Goal: Information Seeking & Learning: Learn about a topic

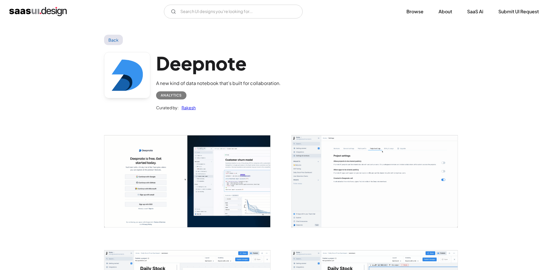
click at [114, 39] on link "Back" at bounding box center [113, 40] width 19 height 10
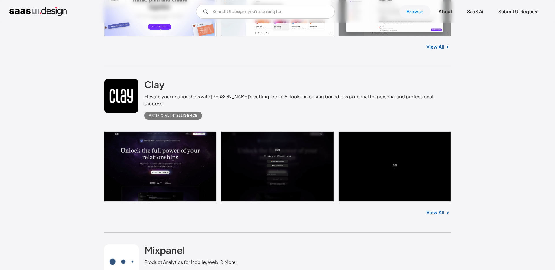
scroll to position [10252, 0]
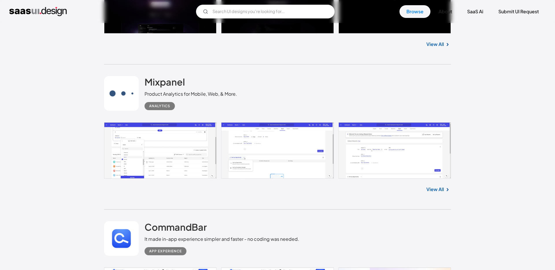
scroll to position [10421, 0]
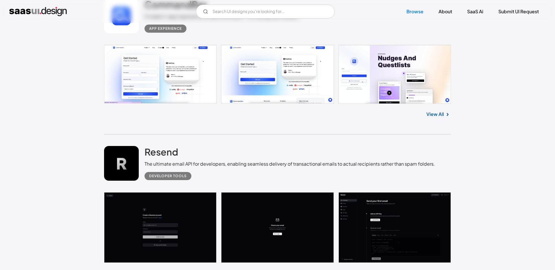
scroll to position [10647, 0]
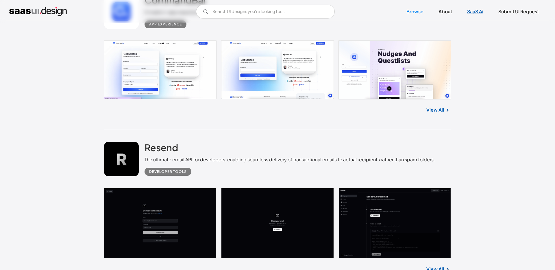
click at [477, 13] on link "SaaS Ai" at bounding box center [475, 11] width 30 height 13
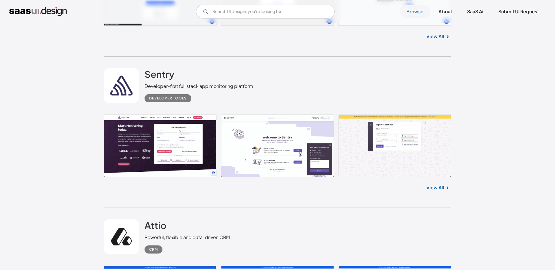
scroll to position [7198, 0]
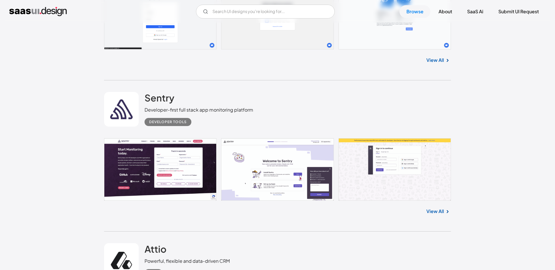
click at [58, 14] on img "home" at bounding box center [38, 11] width 58 height 9
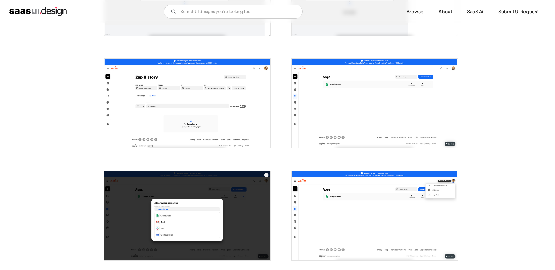
scroll to position [414, 0]
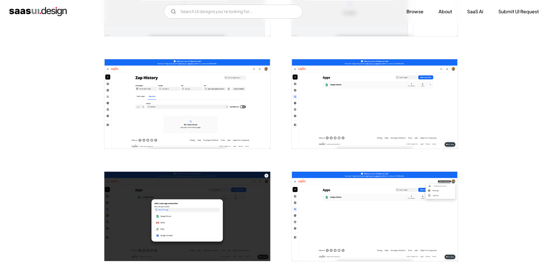
click at [243, 106] on img "open lightbox" at bounding box center [187, 103] width 166 height 89
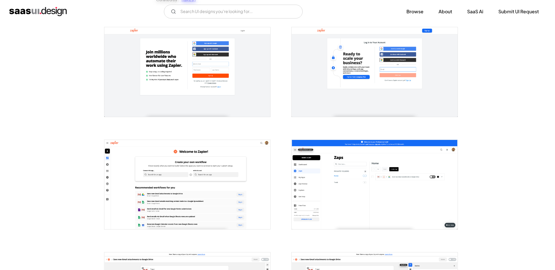
scroll to position [0, 0]
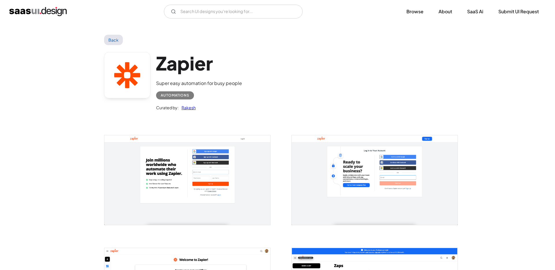
click at [121, 44] on div "Back" at bounding box center [277, 40] width 347 height 10
click at [115, 36] on link "Back" at bounding box center [113, 40] width 19 height 10
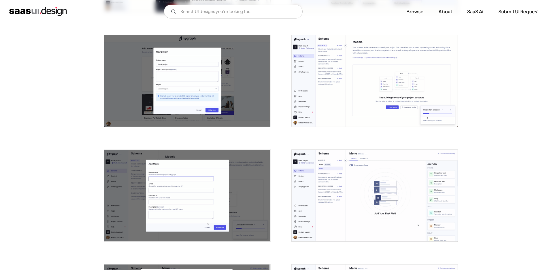
scroll to position [339, 0]
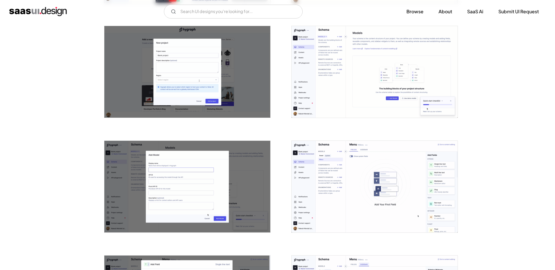
click at [246, 89] on img "open lightbox" at bounding box center [187, 72] width 166 height 92
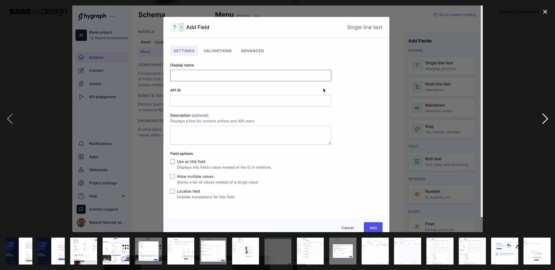
click at [546, 117] on div "next image" at bounding box center [545, 118] width 20 height 227
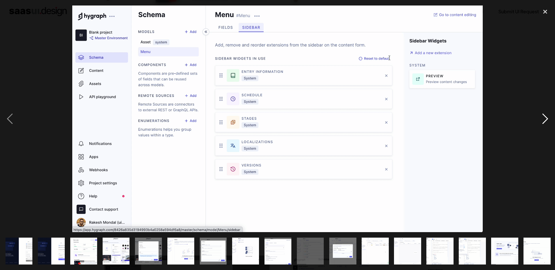
click at [546, 118] on div "next image" at bounding box center [545, 118] width 20 height 227
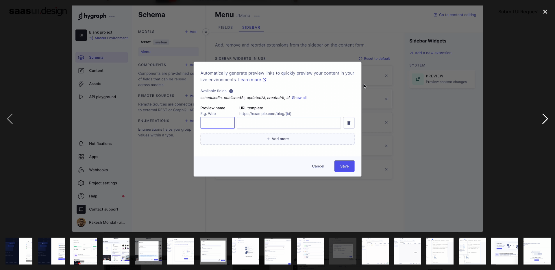
click at [546, 118] on div "next image" at bounding box center [545, 118] width 20 height 227
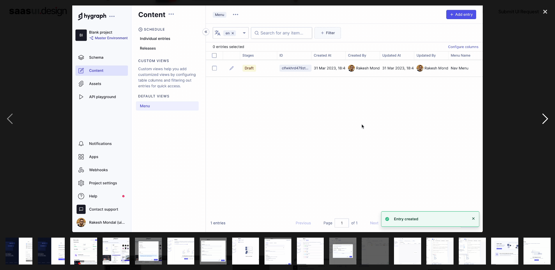
click at [546, 118] on div "next image" at bounding box center [545, 118] width 20 height 227
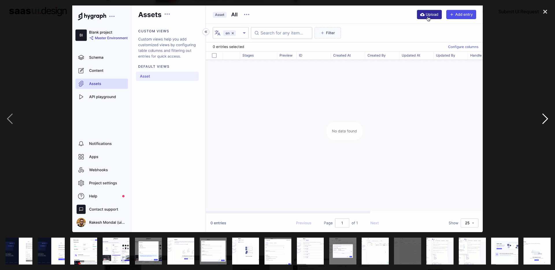
click at [546, 118] on div "next image" at bounding box center [545, 118] width 20 height 227
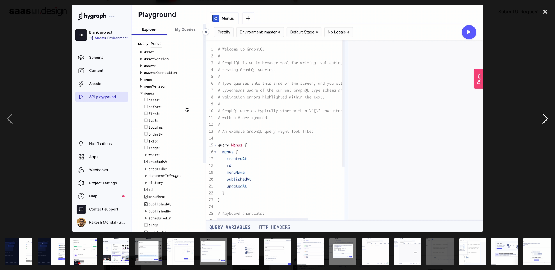
click at [546, 118] on div "next image" at bounding box center [545, 118] width 20 height 227
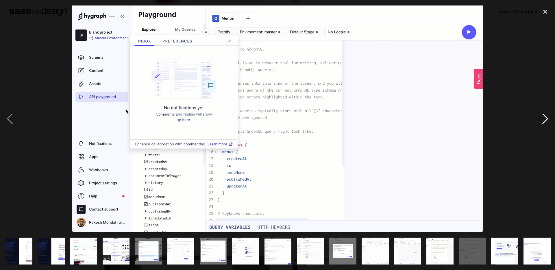
click at [546, 118] on div "next image" at bounding box center [545, 118] width 20 height 227
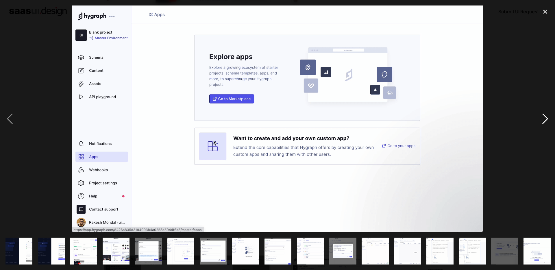
click at [546, 118] on div "next image" at bounding box center [545, 118] width 20 height 227
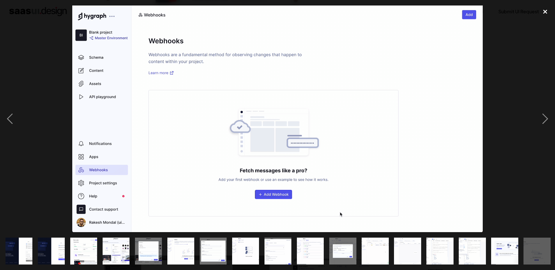
click at [546, 15] on div "close lightbox" at bounding box center [545, 11] width 20 height 13
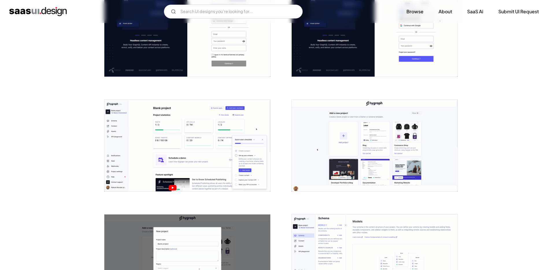
scroll to position [0, 0]
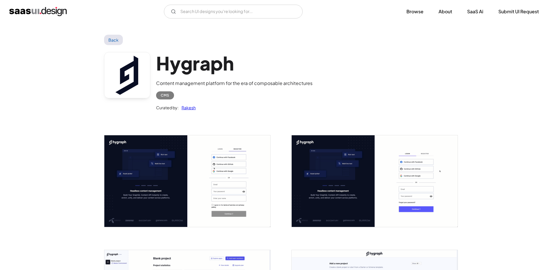
click at [114, 40] on link "Back" at bounding box center [113, 40] width 19 height 10
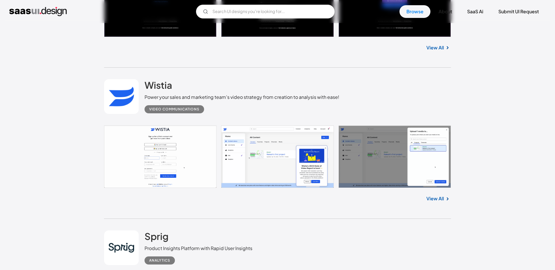
scroll to position [1178, 0]
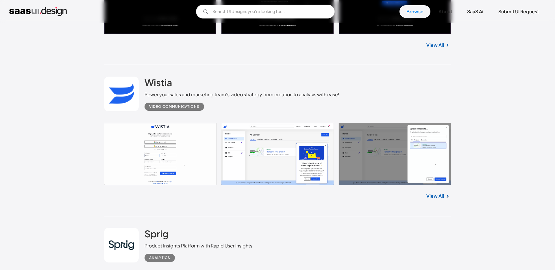
click at [169, 144] on link at bounding box center [277, 154] width 347 height 62
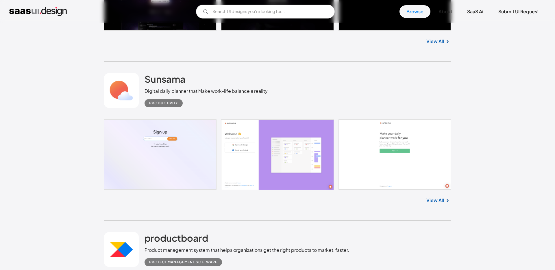
scroll to position [2878, 0]
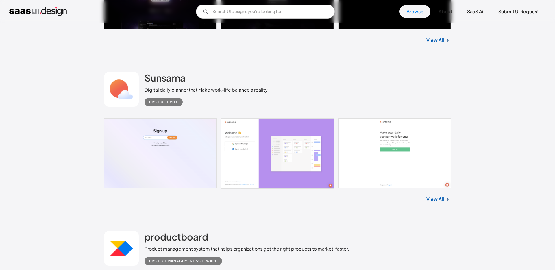
click at [143, 138] on link at bounding box center [277, 153] width 347 height 71
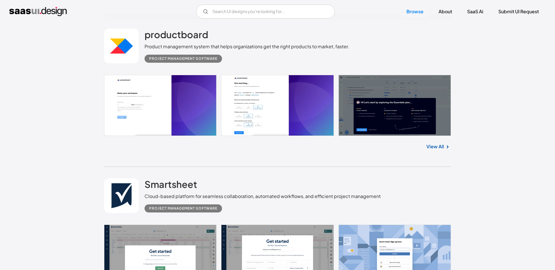
scroll to position [3081, 0]
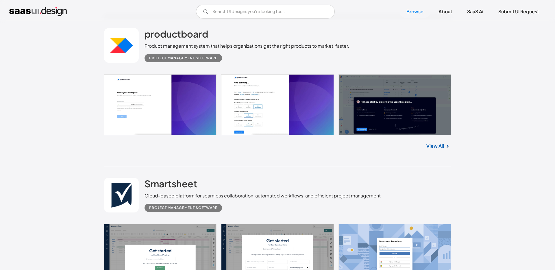
click at [161, 112] on link at bounding box center [277, 104] width 347 height 61
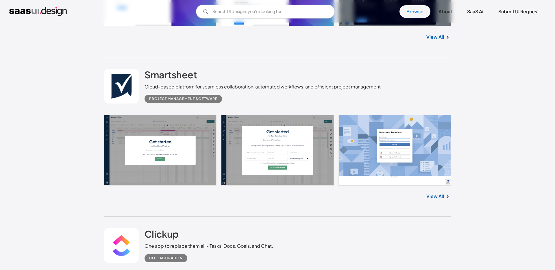
scroll to position [3192, 0]
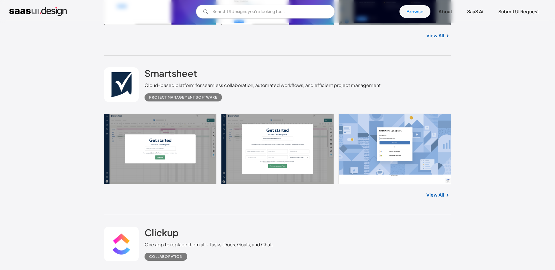
click at [147, 135] on link at bounding box center [277, 149] width 347 height 71
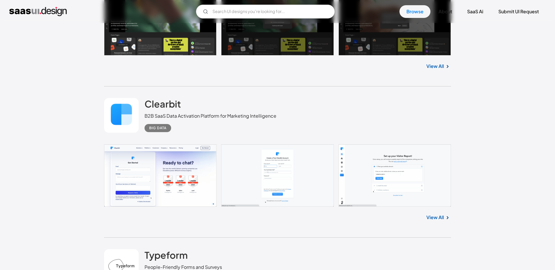
scroll to position [3972, 0]
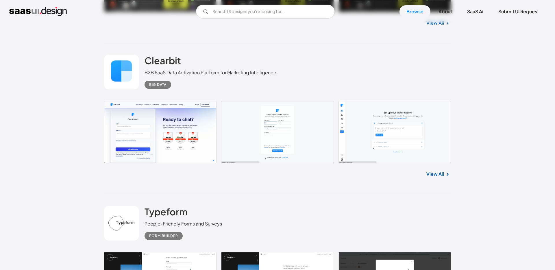
click at [434, 171] on link "View All" at bounding box center [435, 174] width 18 height 7
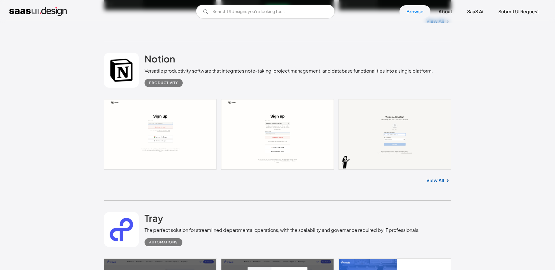
scroll to position [5814, 0]
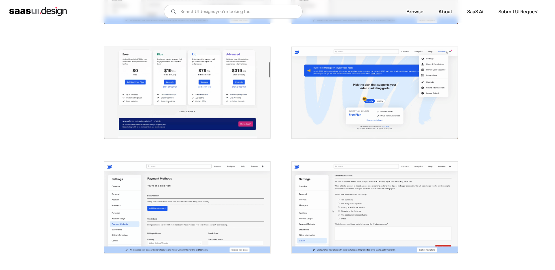
scroll to position [1122, 0]
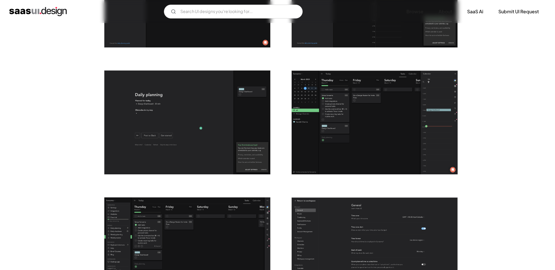
scroll to position [1089, 0]
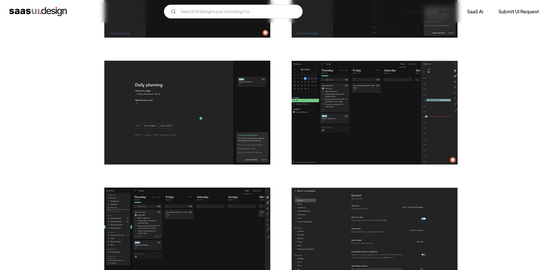
click at [317, 78] on img "open lightbox" at bounding box center [375, 113] width 166 height 104
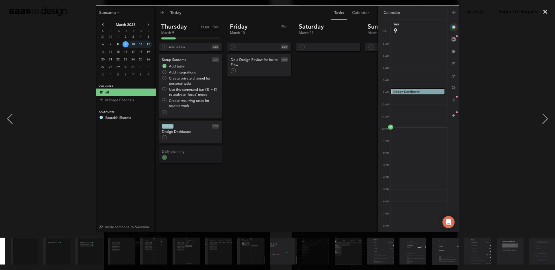
scroll to position [0, 260]
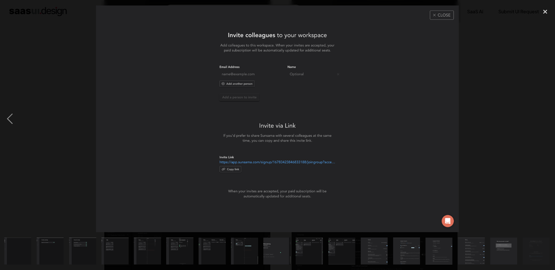
click at [530, 2] on div at bounding box center [277, 135] width 555 height 270
click at [543, 14] on div "close lightbox" at bounding box center [545, 11] width 20 height 13
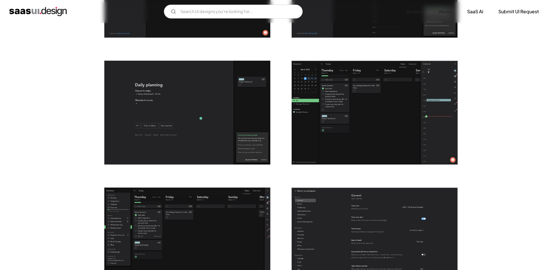
scroll to position [0, 0]
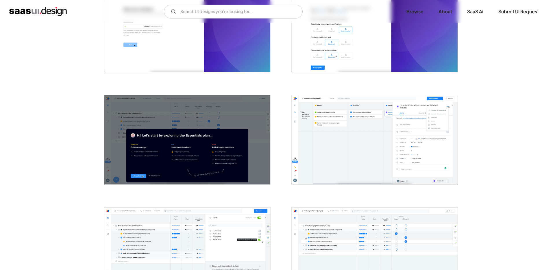
scroll to position [155, 0]
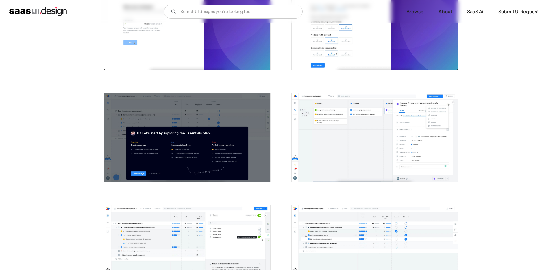
click at [322, 133] on img "open lightbox" at bounding box center [375, 137] width 166 height 89
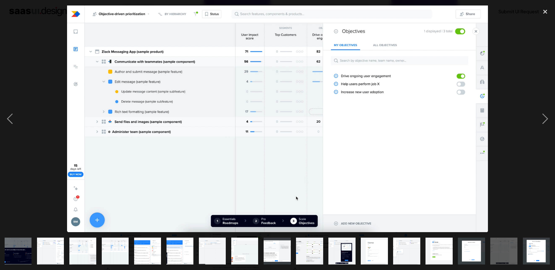
scroll to position [0, 66]
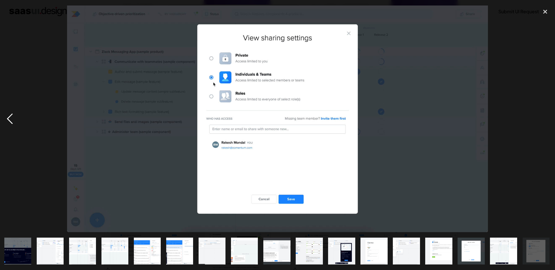
click at [9, 118] on div "previous image" at bounding box center [10, 118] width 20 height 227
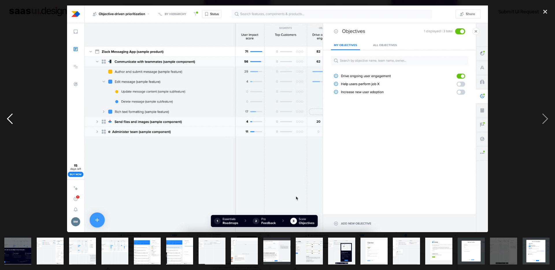
click at [9, 118] on div "previous image" at bounding box center [10, 118] width 20 height 227
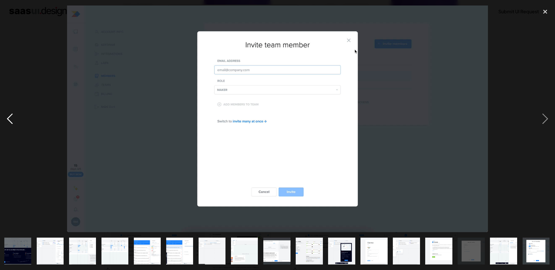
click at [9, 118] on div "previous image" at bounding box center [10, 118] width 20 height 227
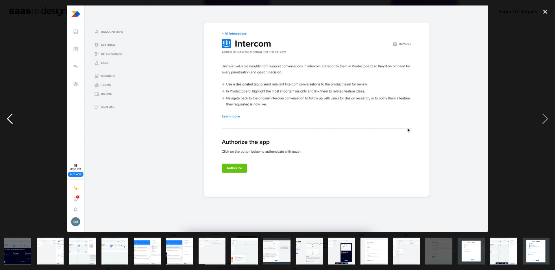
click at [9, 118] on div "previous image" at bounding box center [10, 118] width 20 height 227
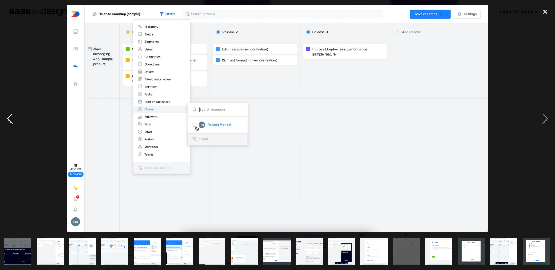
click at [9, 118] on div "previous image" at bounding box center [10, 118] width 20 height 227
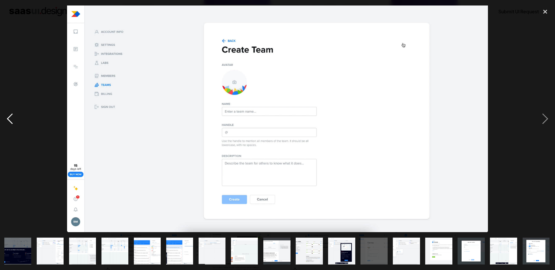
click at [9, 118] on div "previous image" at bounding box center [10, 118] width 20 height 227
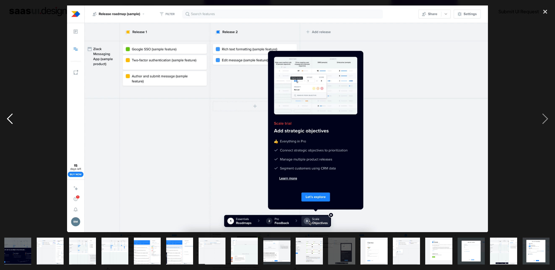
click at [9, 118] on div "previous image" at bounding box center [10, 118] width 20 height 227
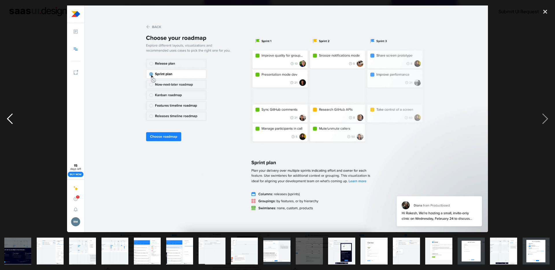
click at [9, 118] on div "previous image" at bounding box center [10, 118] width 20 height 227
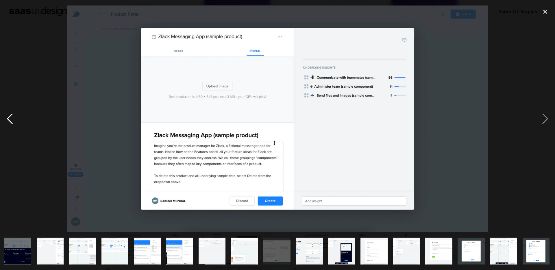
click at [9, 118] on div "previous image" at bounding box center [10, 118] width 20 height 227
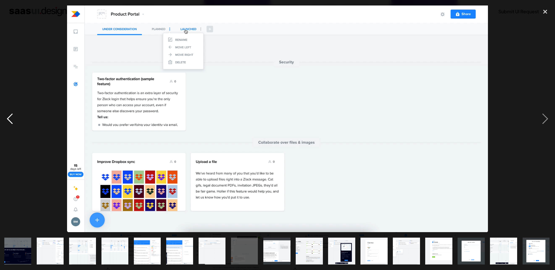
click at [9, 118] on div "previous image" at bounding box center [10, 118] width 20 height 227
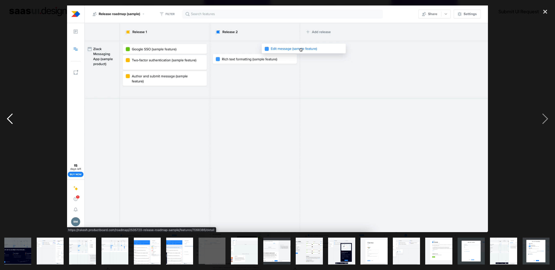
click at [9, 118] on div "previous image" at bounding box center [10, 118] width 20 height 227
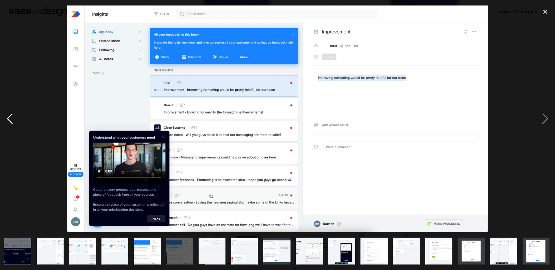
click at [9, 118] on div "previous image" at bounding box center [10, 118] width 20 height 227
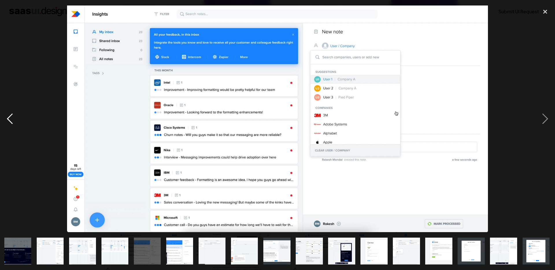
click at [9, 118] on div "previous image" at bounding box center [10, 118] width 20 height 227
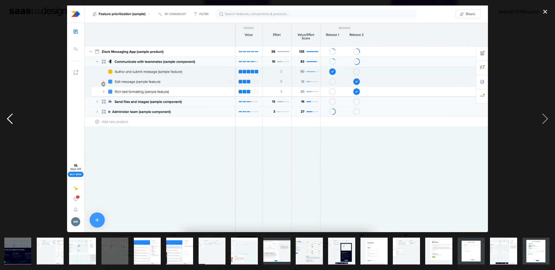
click at [9, 118] on div "previous image" at bounding box center [10, 118] width 20 height 227
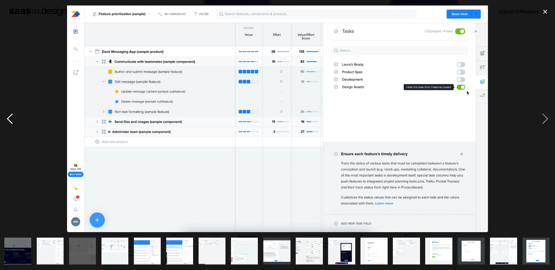
click at [9, 118] on div "previous image" at bounding box center [10, 118] width 20 height 227
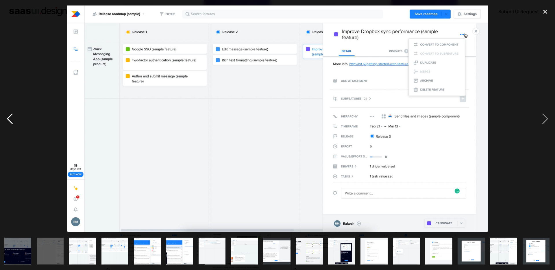
click at [9, 118] on div "previous image" at bounding box center [10, 118] width 20 height 227
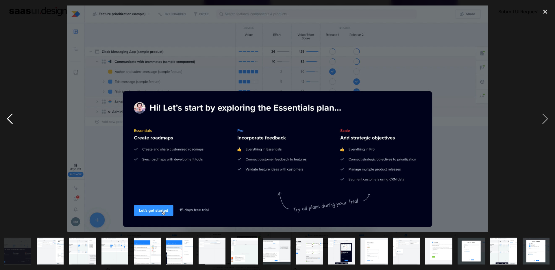
click at [9, 118] on div "previous image" at bounding box center [10, 118] width 20 height 227
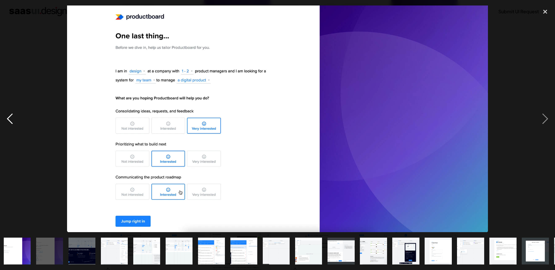
scroll to position [0, 0]
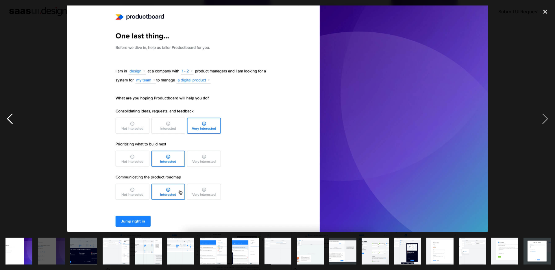
click at [9, 119] on div "previous image" at bounding box center [10, 118] width 20 height 227
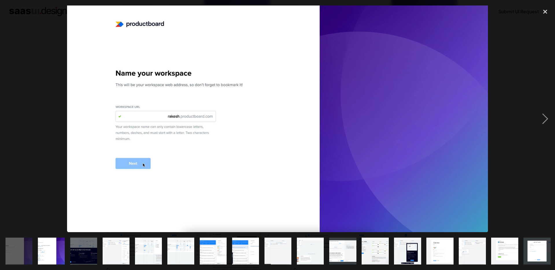
click at [10, 119] on div "previous image" at bounding box center [10, 118] width 20 height 227
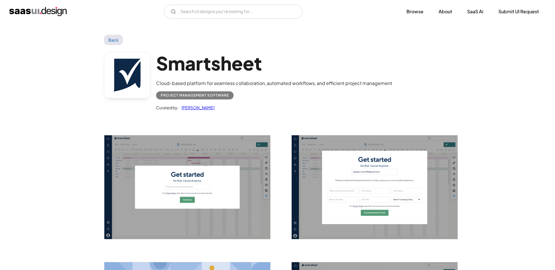
click at [180, 175] on img "open lightbox" at bounding box center [187, 187] width 166 height 104
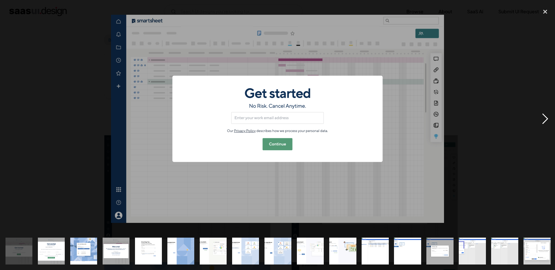
click at [549, 120] on div "next image" at bounding box center [545, 118] width 20 height 227
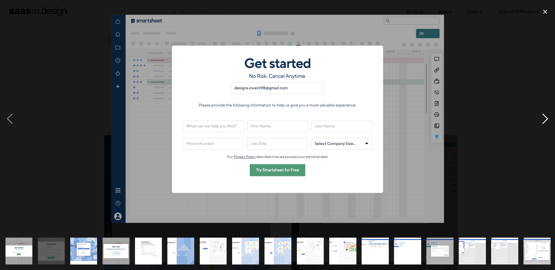
click at [549, 120] on div "next image" at bounding box center [545, 118] width 20 height 227
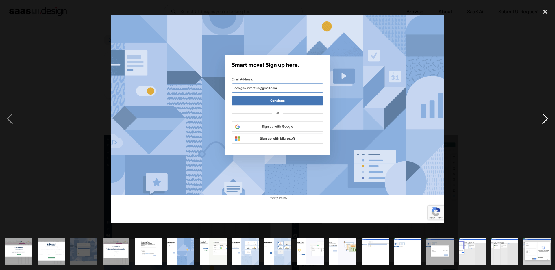
click at [549, 120] on div "next image" at bounding box center [545, 118] width 20 height 227
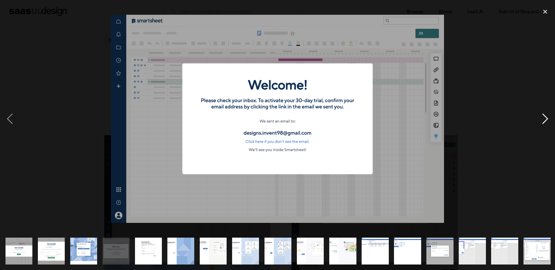
click at [549, 120] on div "next image" at bounding box center [545, 118] width 20 height 227
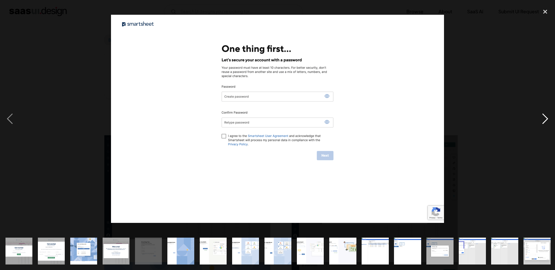
click at [549, 120] on div "next image" at bounding box center [545, 118] width 20 height 227
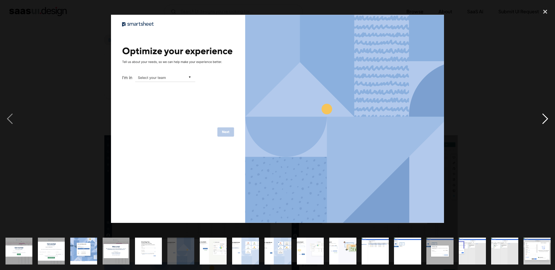
click at [549, 120] on div "next image" at bounding box center [545, 118] width 20 height 227
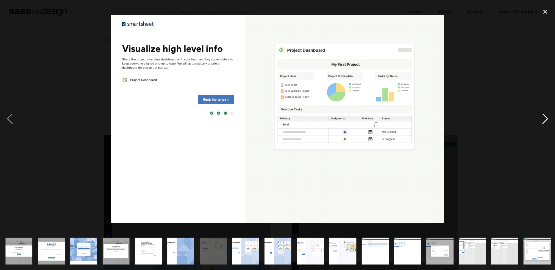
click at [548, 120] on div "next image" at bounding box center [545, 118] width 20 height 227
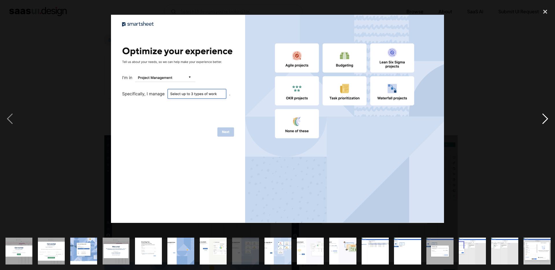
click at [548, 120] on div "next image" at bounding box center [545, 118] width 20 height 227
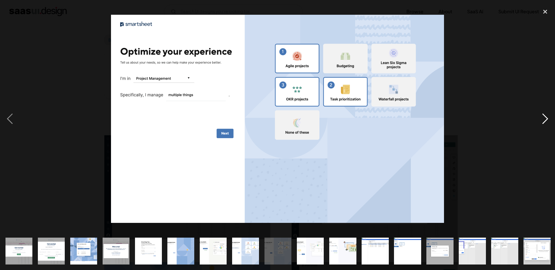
click at [548, 120] on div "next image" at bounding box center [545, 118] width 20 height 227
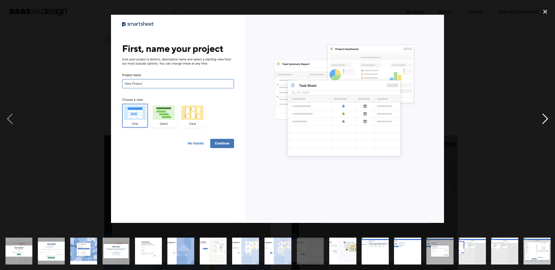
click at [548, 120] on div "next image" at bounding box center [545, 118] width 20 height 227
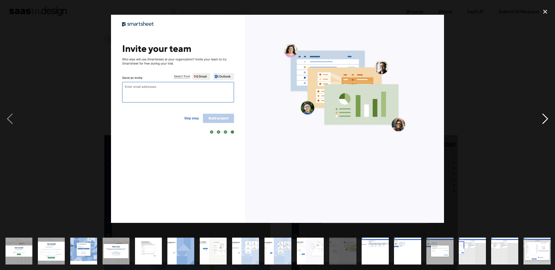
click at [547, 118] on div "next image" at bounding box center [545, 118] width 20 height 227
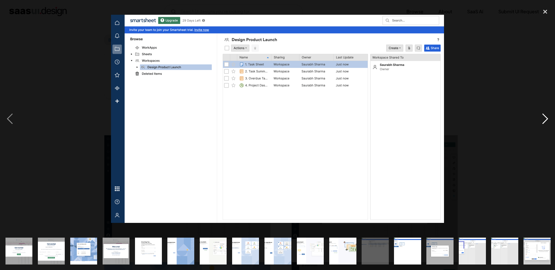
click at [546, 118] on div "next image" at bounding box center [545, 118] width 20 height 227
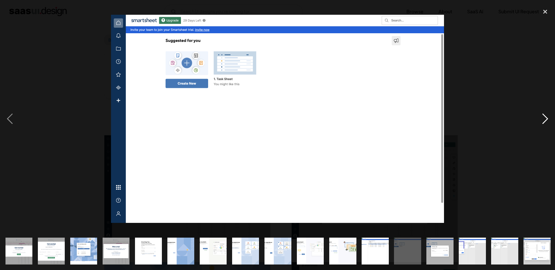
click at [546, 118] on div "next image" at bounding box center [545, 118] width 20 height 227
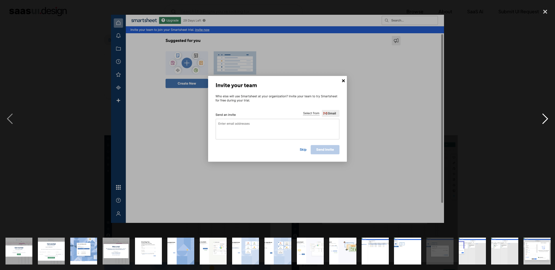
click at [546, 118] on div "next image" at bounding box center [545, 118] width 20 height 227
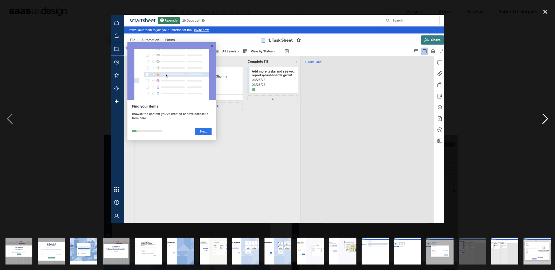
click at [546, 118] on div "next image" at bounding box center [545, 118] width 20 height 227
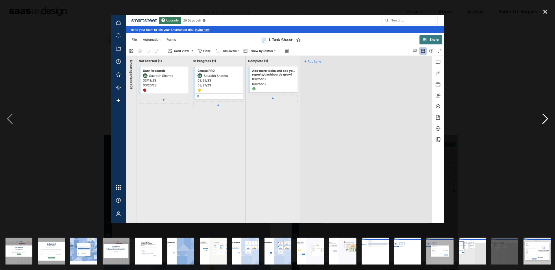
click at [546, 118] on div "next image" at bounding box center [545, 118] width 20 height 227
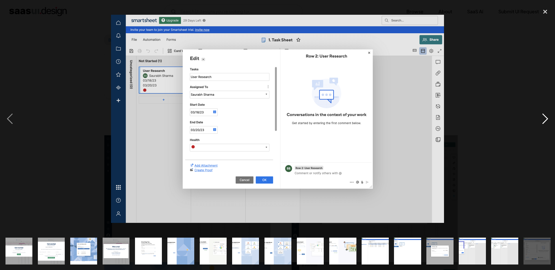
click at [546, 118] on div "next image" at bounding box center [545, 118] width 20 height 227
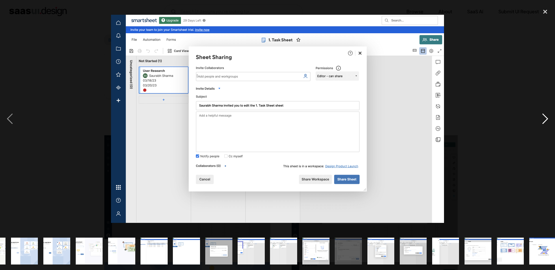
scroll to position [0, 228]
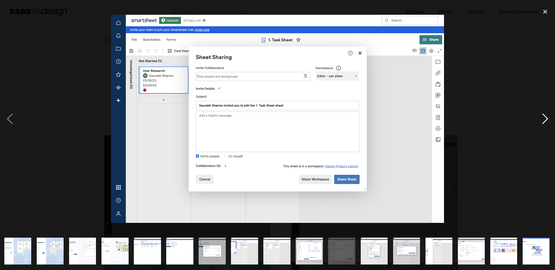
click at [546, 118] on div "next image" at bounding box center [545, 118] width 20 height 227
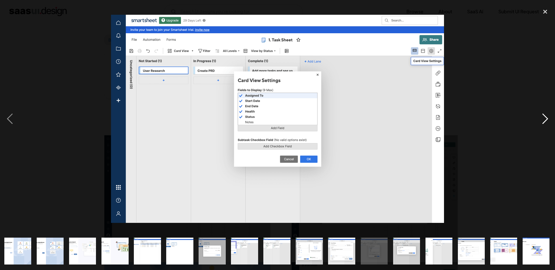
click at [546, 118] on div "next image" at bounding box center [545, 118] width 20 height 227
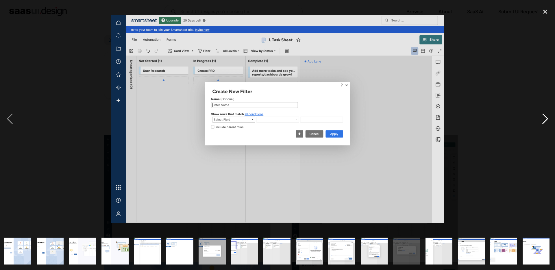
click at [546, 118] on div "next image" at bounding box center [545, 118] width 20 height 227
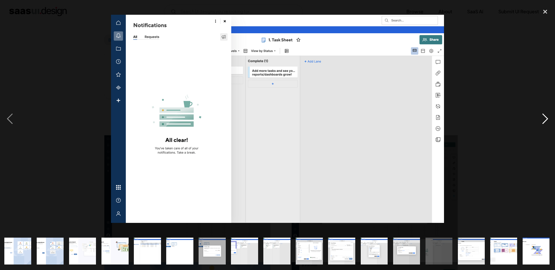
click at [546, 118] on div "next image" at bounding box center [545, 118] width 20 height 227
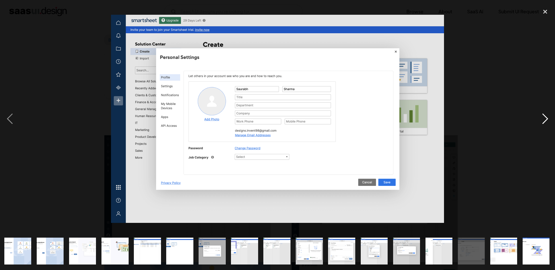
click at [546, 118] on div "next image" at bounding box center [545, 118] width 20 height 227
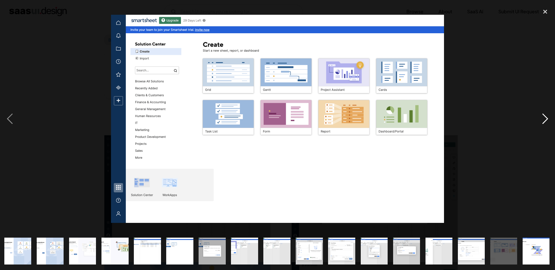
click at [546, 118] on div "next image" at bounding box center [545, 118] width 20 height 227
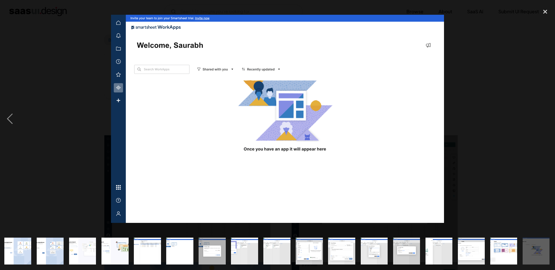
click at [546, 118] on div "next image" at bounding box center [545, 118] width 20 height 227
click at [548, 11] on div "close lightbox" at bounding box center [545, 11] width 20 height 13
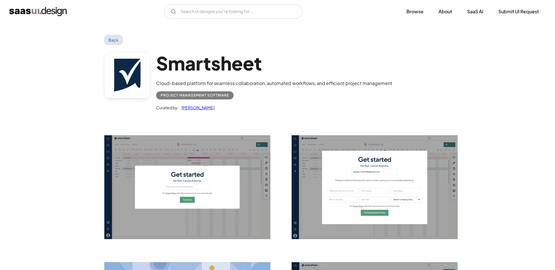
scroll to position [0, 0]
click at [108, 37] on link "Back" at bounding box center [113, 40] width 19 height 10
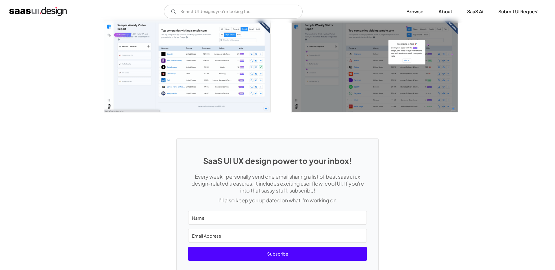
scroll to position [1086, 0]
